Goal: Task Accomplishment & Management: Use online tool/utility

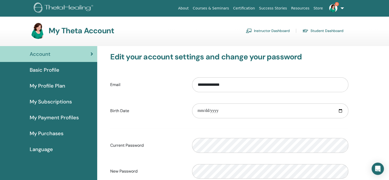
click at [270, 29] on link "Instructor Dashboard" at bounding box center [268, 31] width 44 height 8
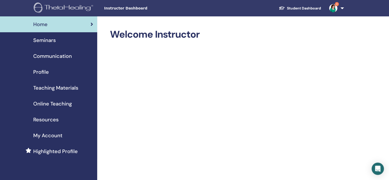
click at [49, 40] on span "Seminars" at bounding box center [44, 40] width 23 height 8
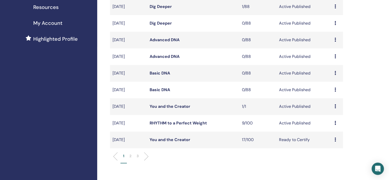
scroll to position [113, 0]
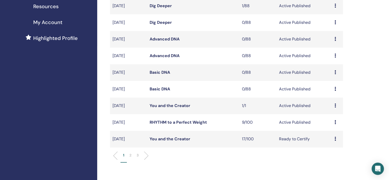
click at [336, 122] on icon at bounding box center [336, 122] width 2 height 4
click at [331, 139] on link "Attendees" at bounding box center [331, 141] width 19 height 5
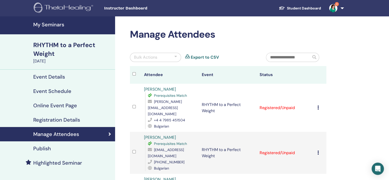
click at [177, 55] on div at bounding box center [175, 57] width 3 height 6
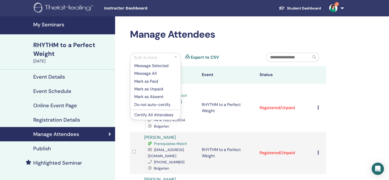
click at [153, 114] on p "Certify All Attendees" at bounding box center [155, 115] width 42 height 6
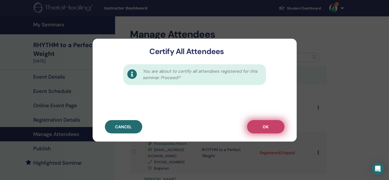
click at [270, 126] on button "OK" at bounding box center [265, 126] width 37 height 13
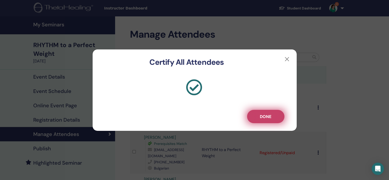
click at [265, 115] on span "Done" at bounding box center [266, 116] width 12 height 5
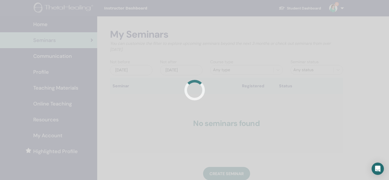
scroll to position [113, 0]
